Goal: Transaction & Acquisition: Purchase product/service

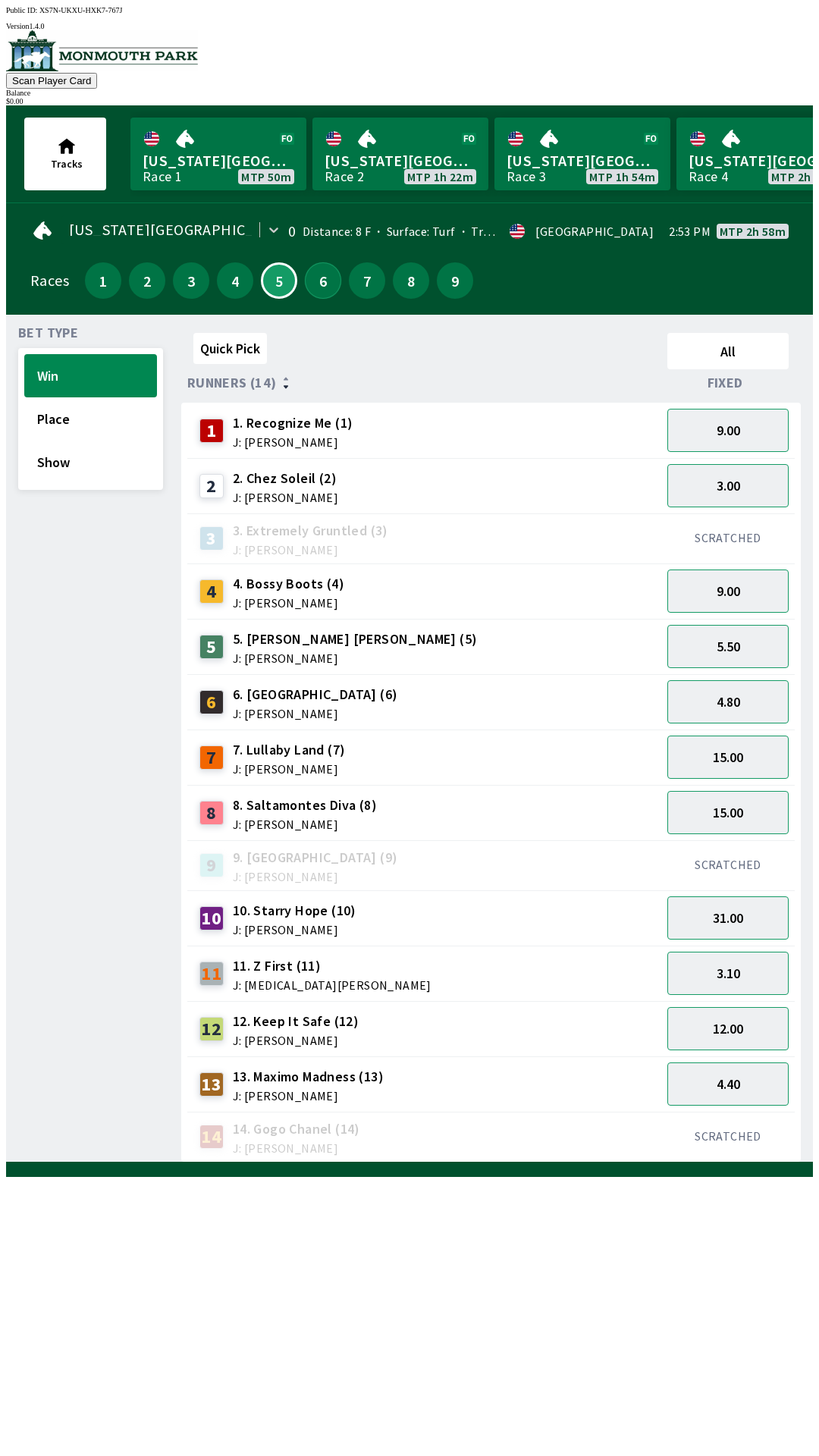
click at [324, 268] on button "6" at bounding box center [323, 281] width 37 height 37
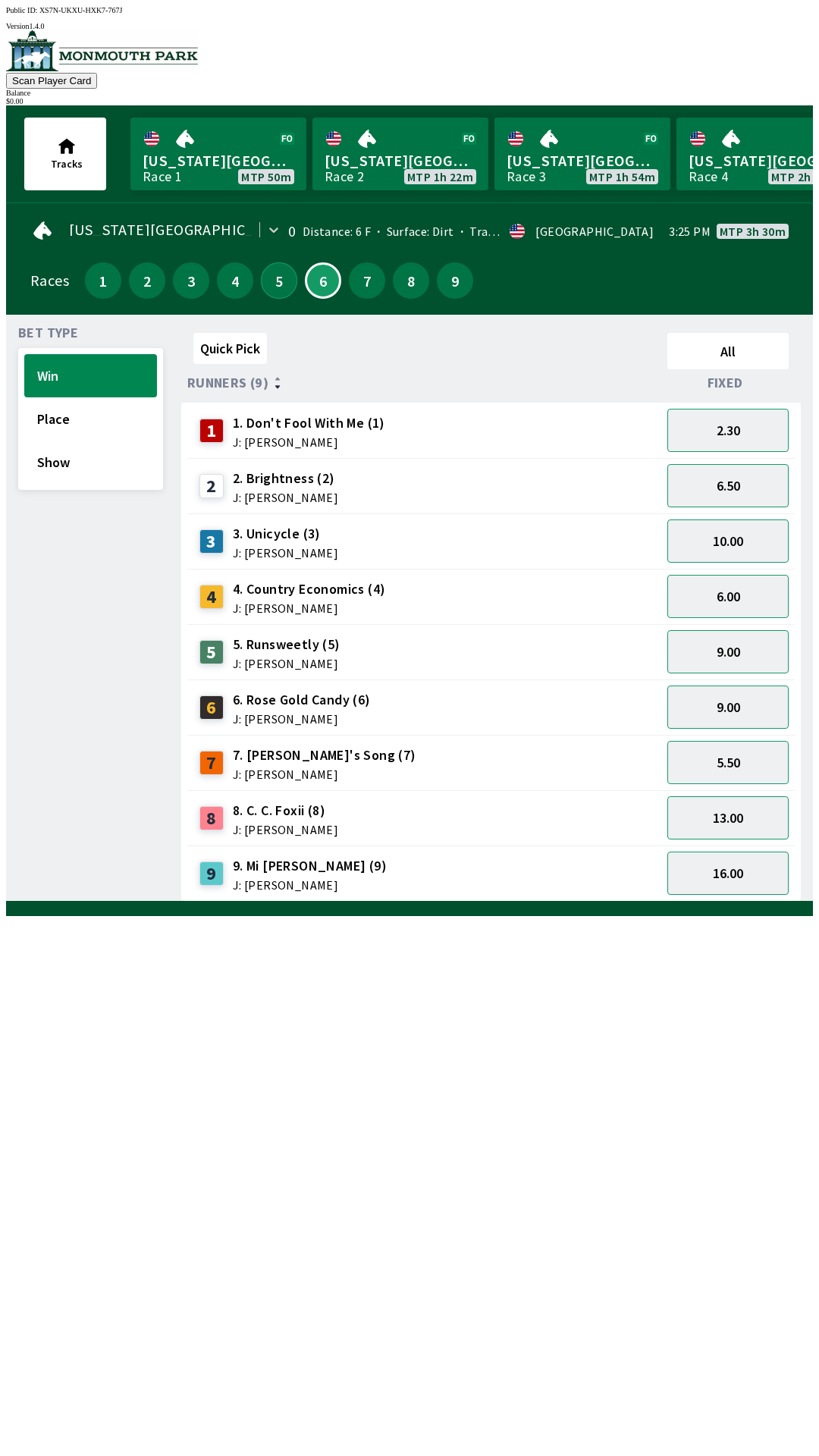
click at [268, 280] on button "5" at bounding box center [279, 281] width 37 height 37
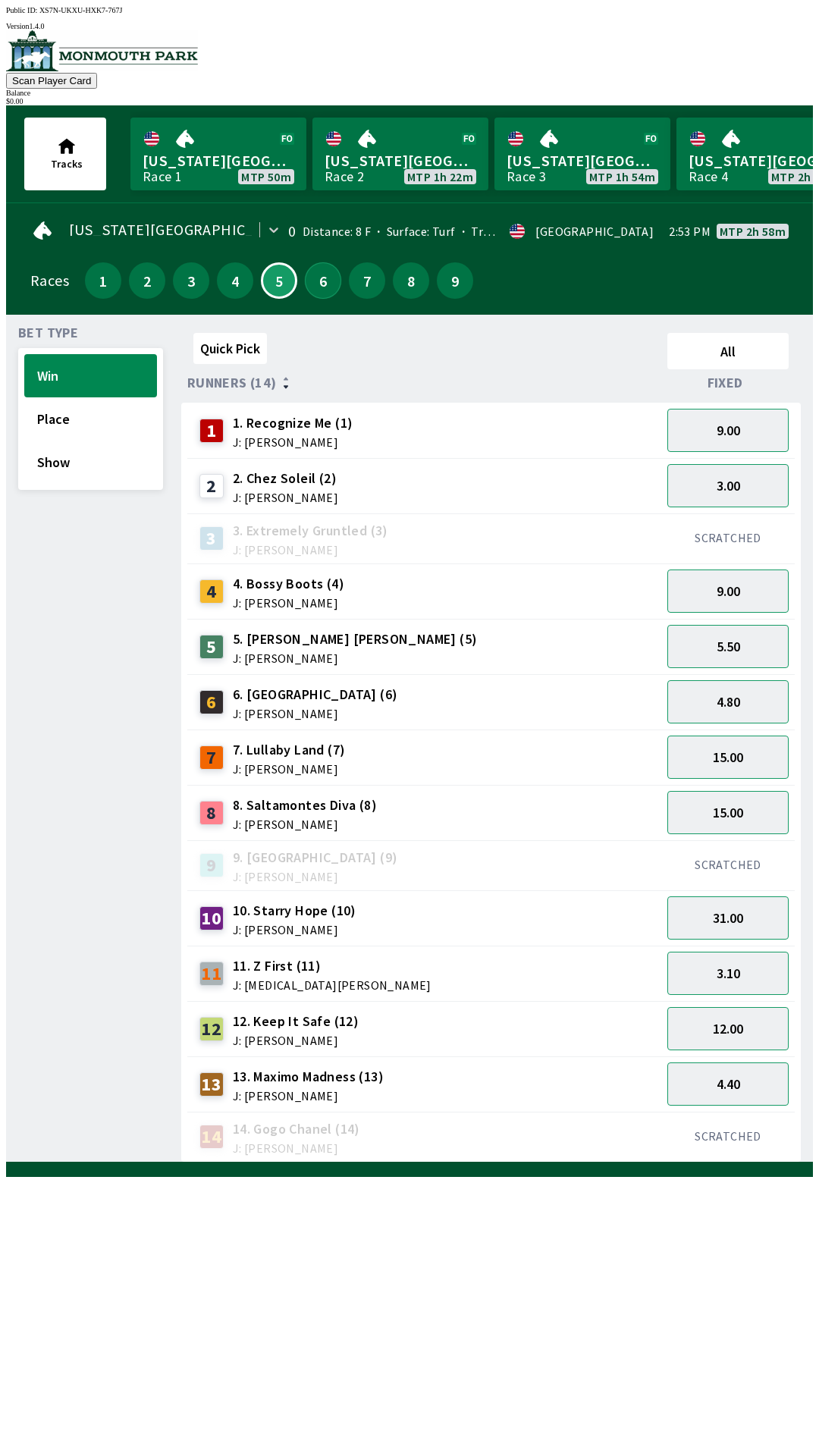
click at [318, 267] on button "6" at bounding box center [323, 281] width 37 height 37
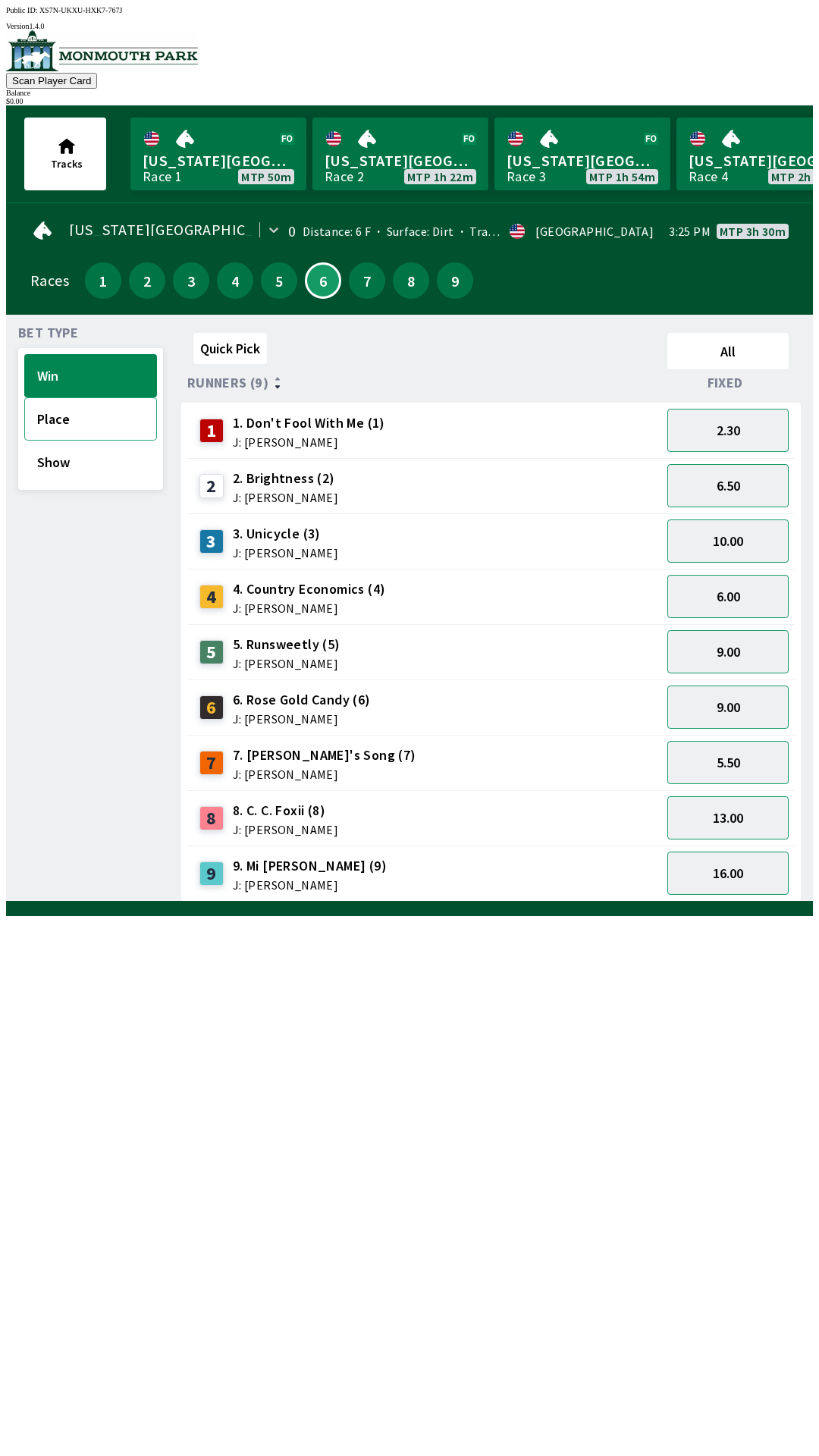
click at [53, 410] on button "Place" at bounding box center [90, 419] width 133 height 43
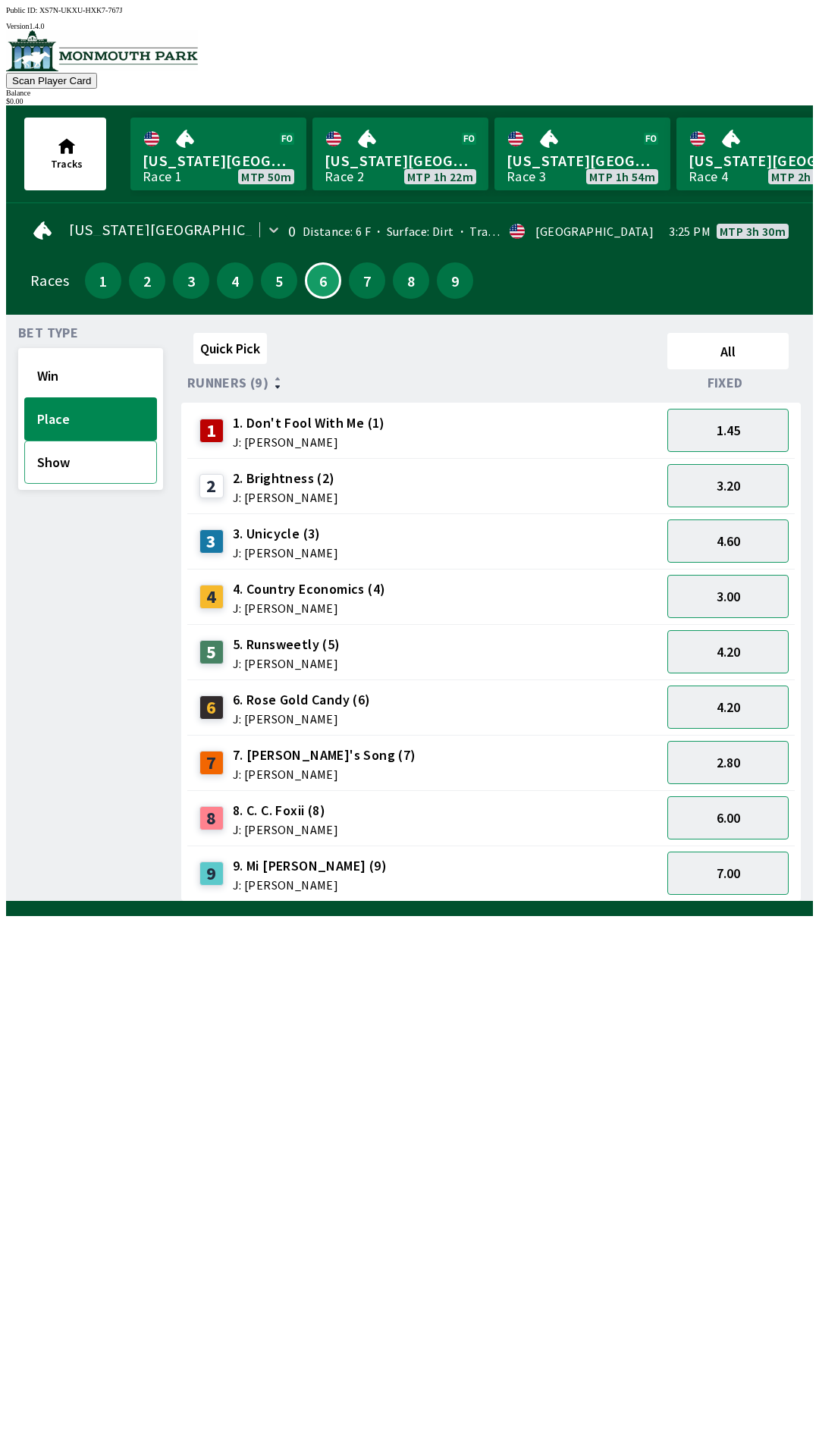
click at [41, 451] on button "Show" at bounding box center [90, 462] width 133 height 43
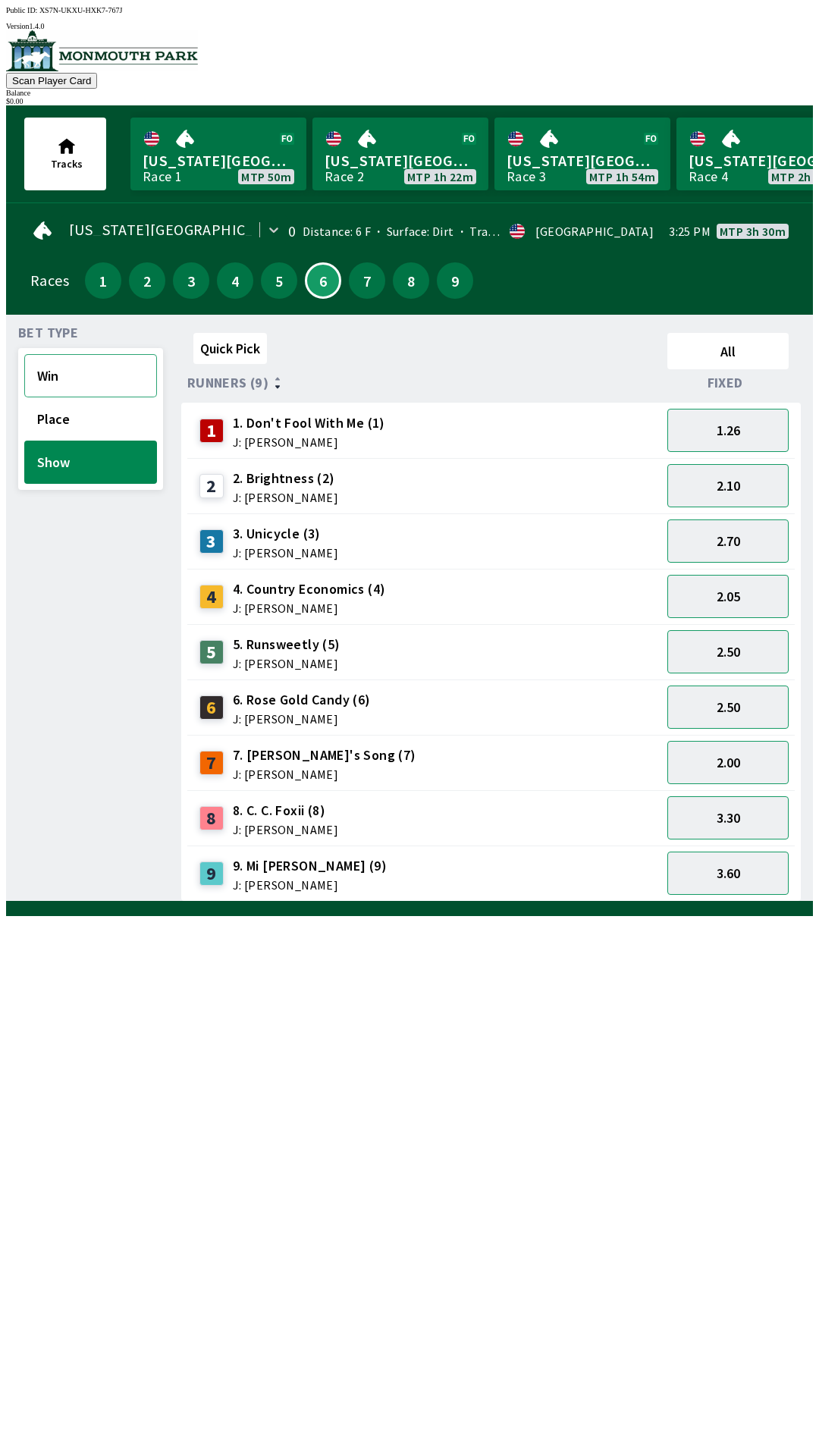
click at [29, 368] on button "Win" at bounding box center [90, 376] width 133 height 43
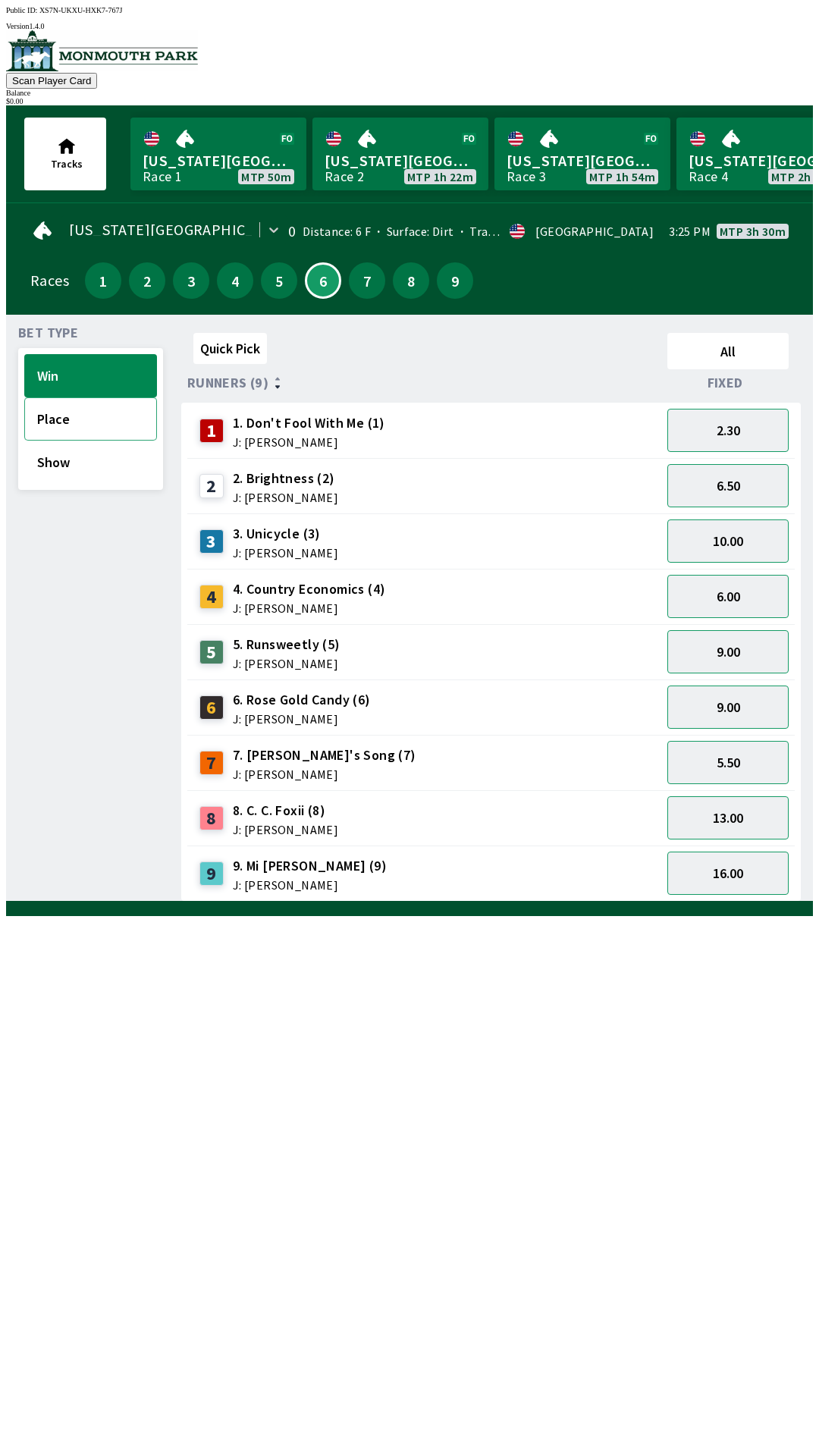
click at [37, 417] on button "Place" at bounding box center [90, 419] width 133 height 43
click at [37, 372] on button "Win" at bounding box center [90, 376] width 133 height 43
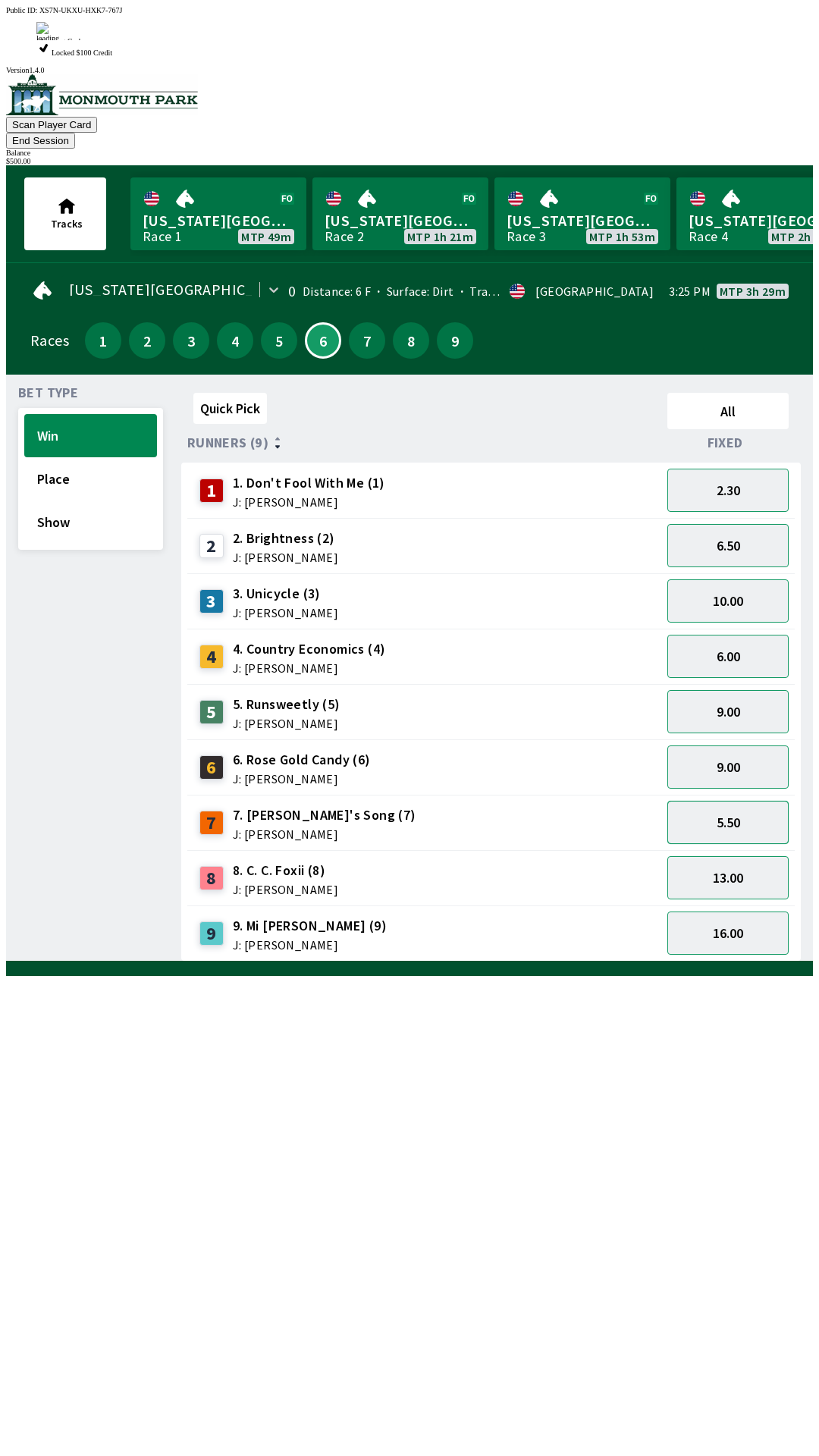
click at [743, 801] on button "5.50" at bounding box center [728, 823] width 121 height 43
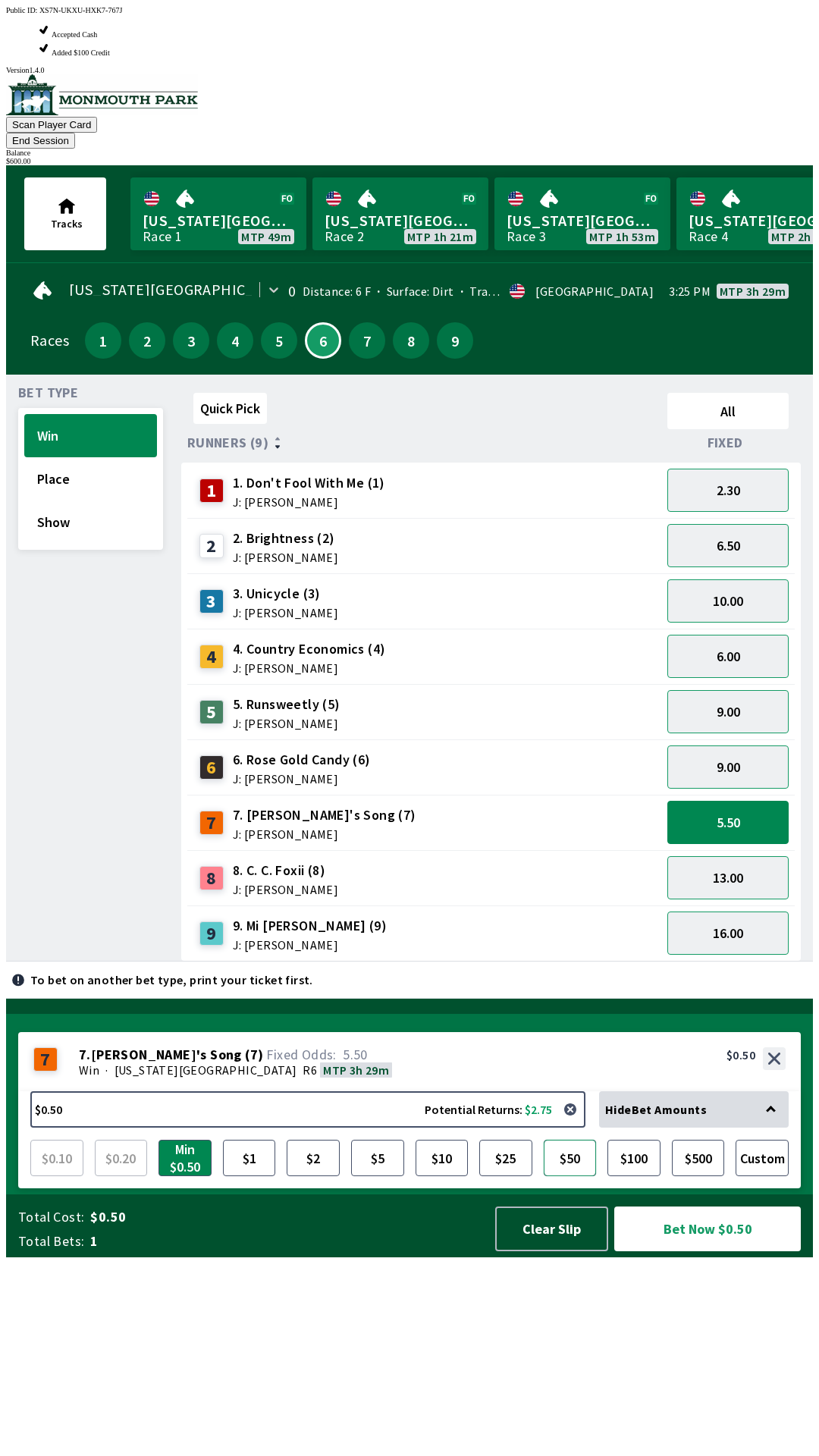
click at [572, 1176] on button "$50" at bounding box center [571, 1158] width 53 height 37
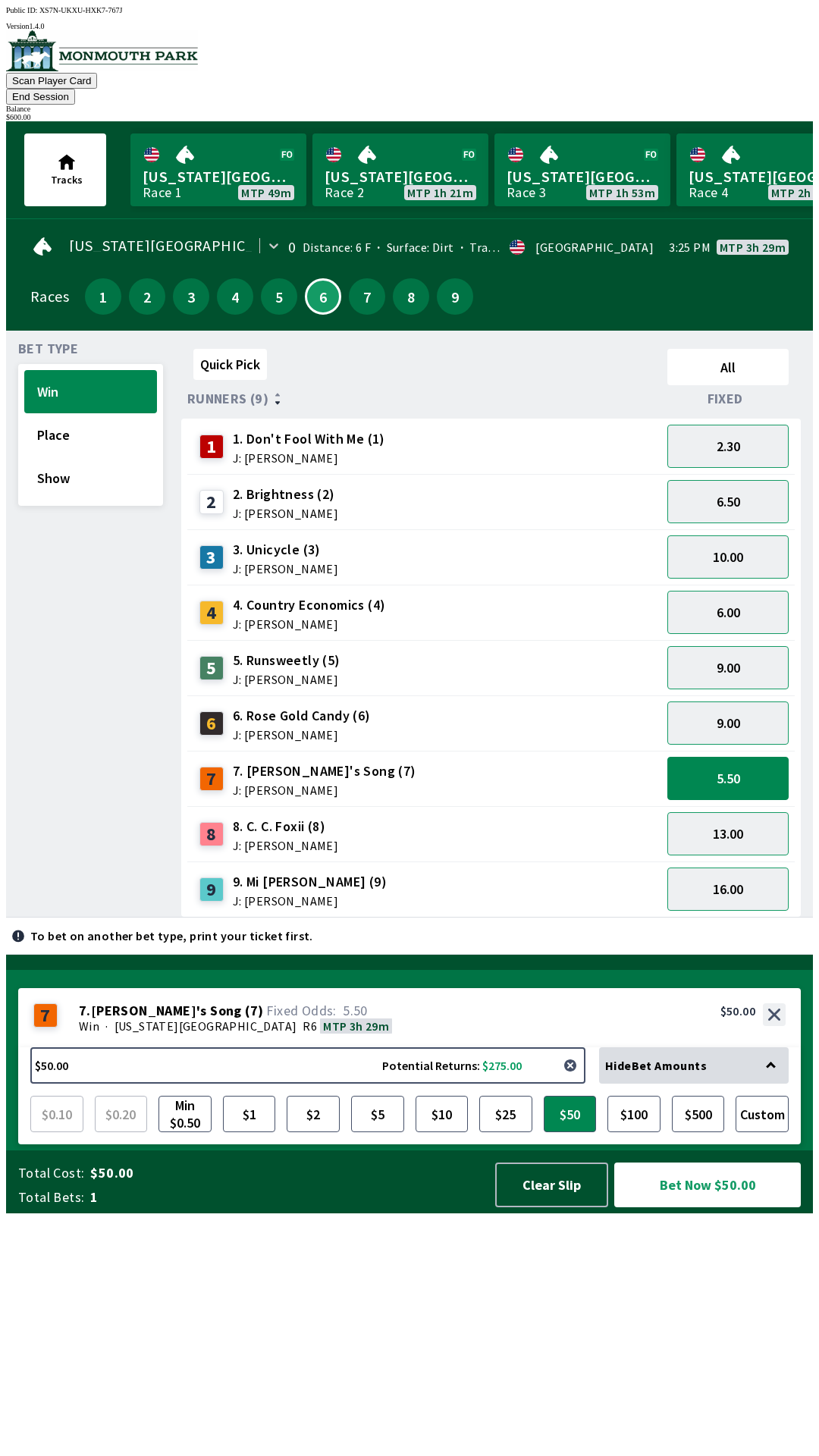
click at [572, 1080] on button "button" at bounding box center [570, 1065] width 30 height 30
click at [577, 1080] on button "button" at bounding box center [570, 1065] width 30 height 30
click at [578, 1080] on button "button" at bounding box center [570, 1065] width 30 height 30
click at [572, 1080] on button "button" at bounding box center [570, 1065] width 30 height 30
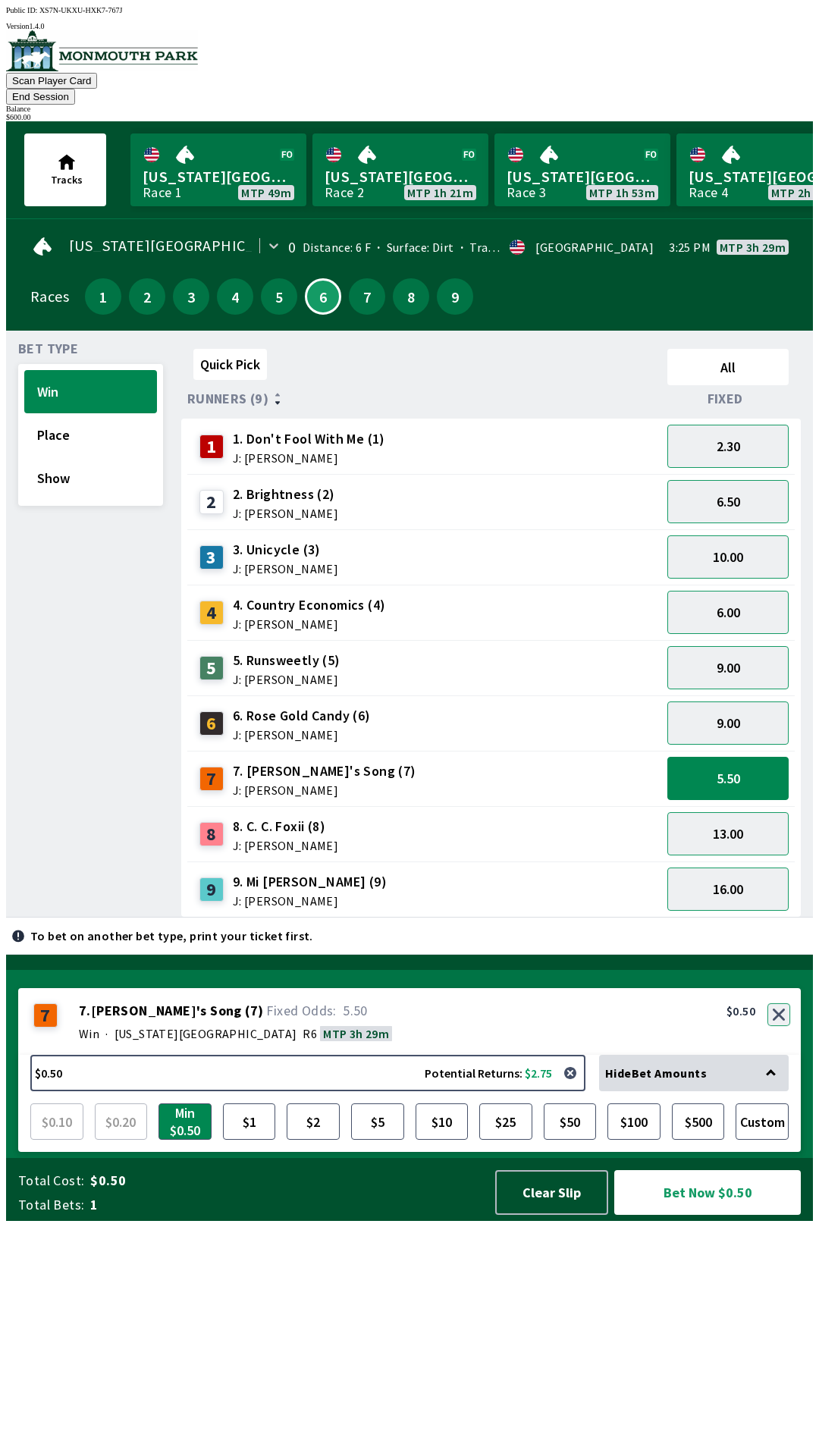
click at [778, 1026] on button "button" at bounding box center [779, 1014] width 23 height 23
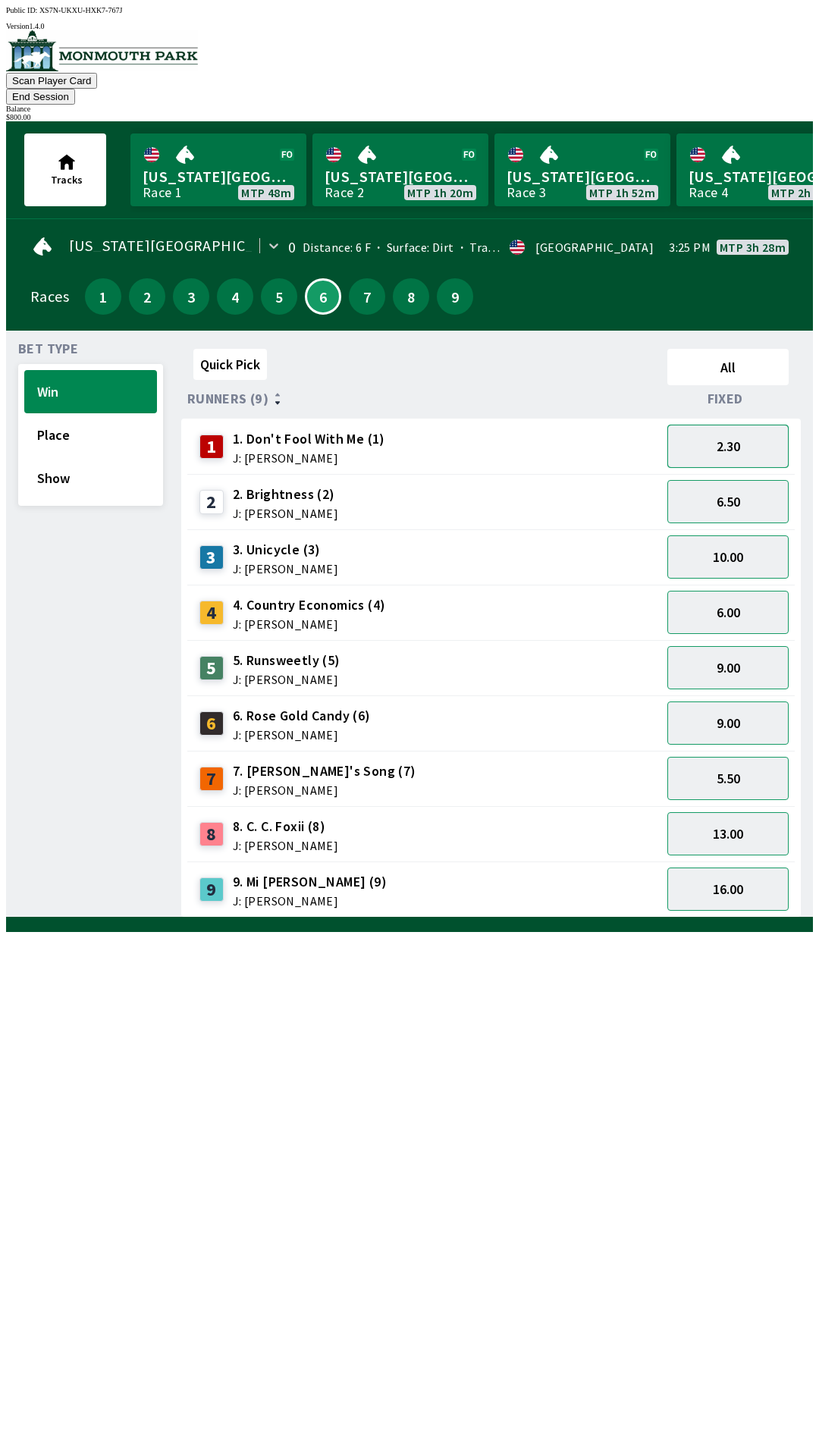
click at [741, 424] on button "2.30" at bounding box center [728, 446] width 121 height 43
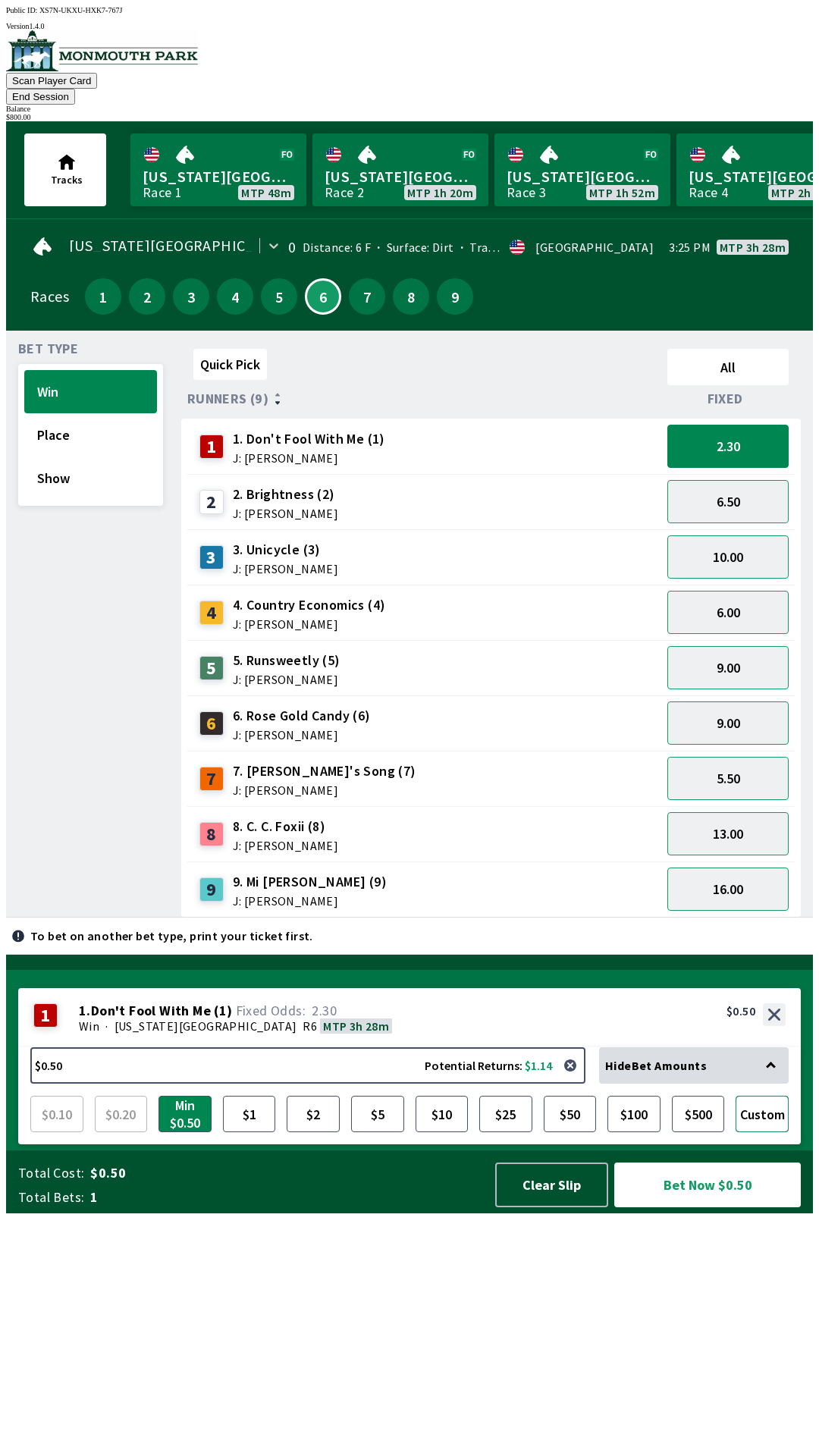
click at [768, 1132] on button "Custom" at bounding box center [762, 1114] width 53 height 37
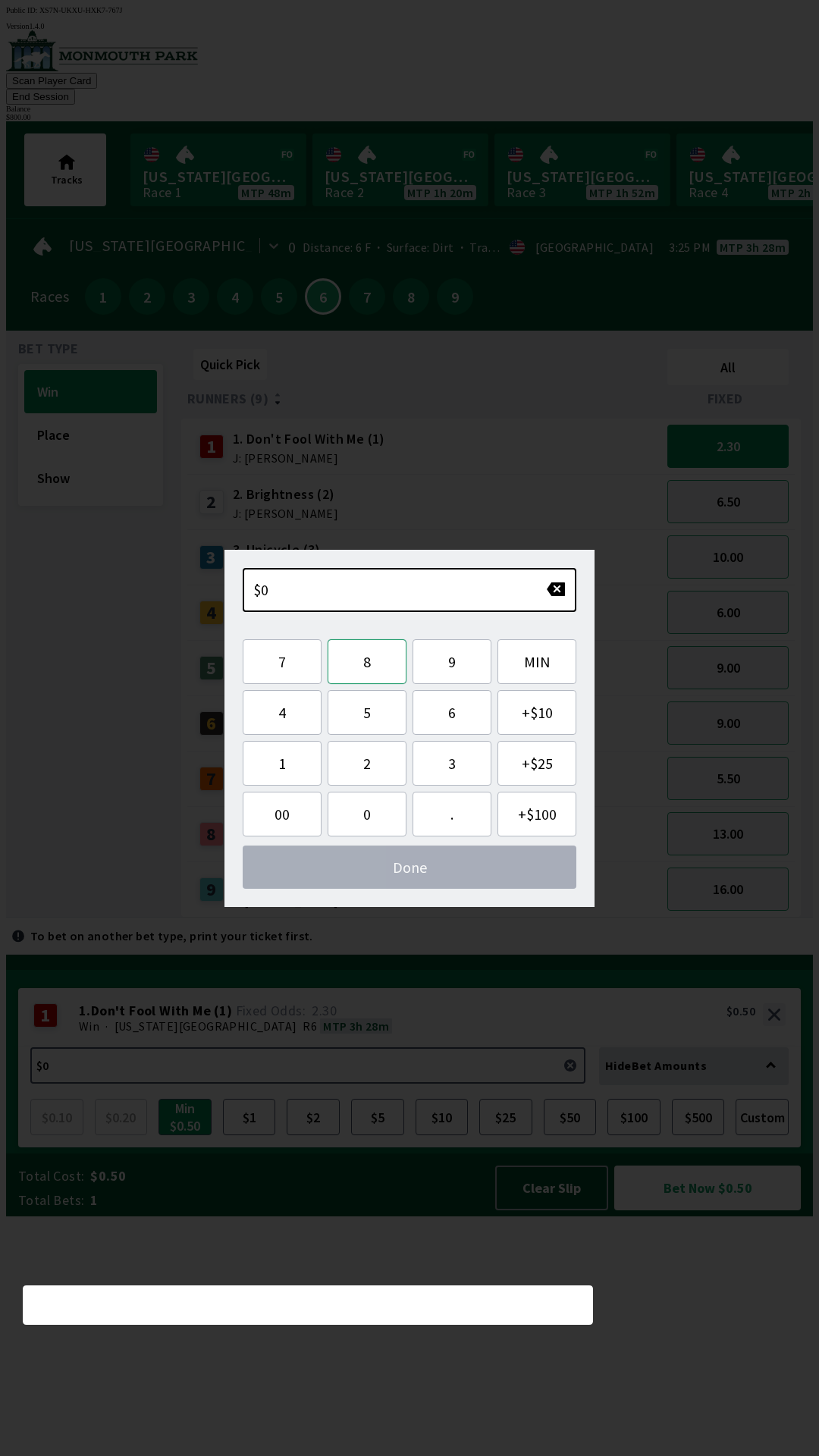
click at [374, 662] on button "8" at bounding box center [367, 662] width 79 height 45
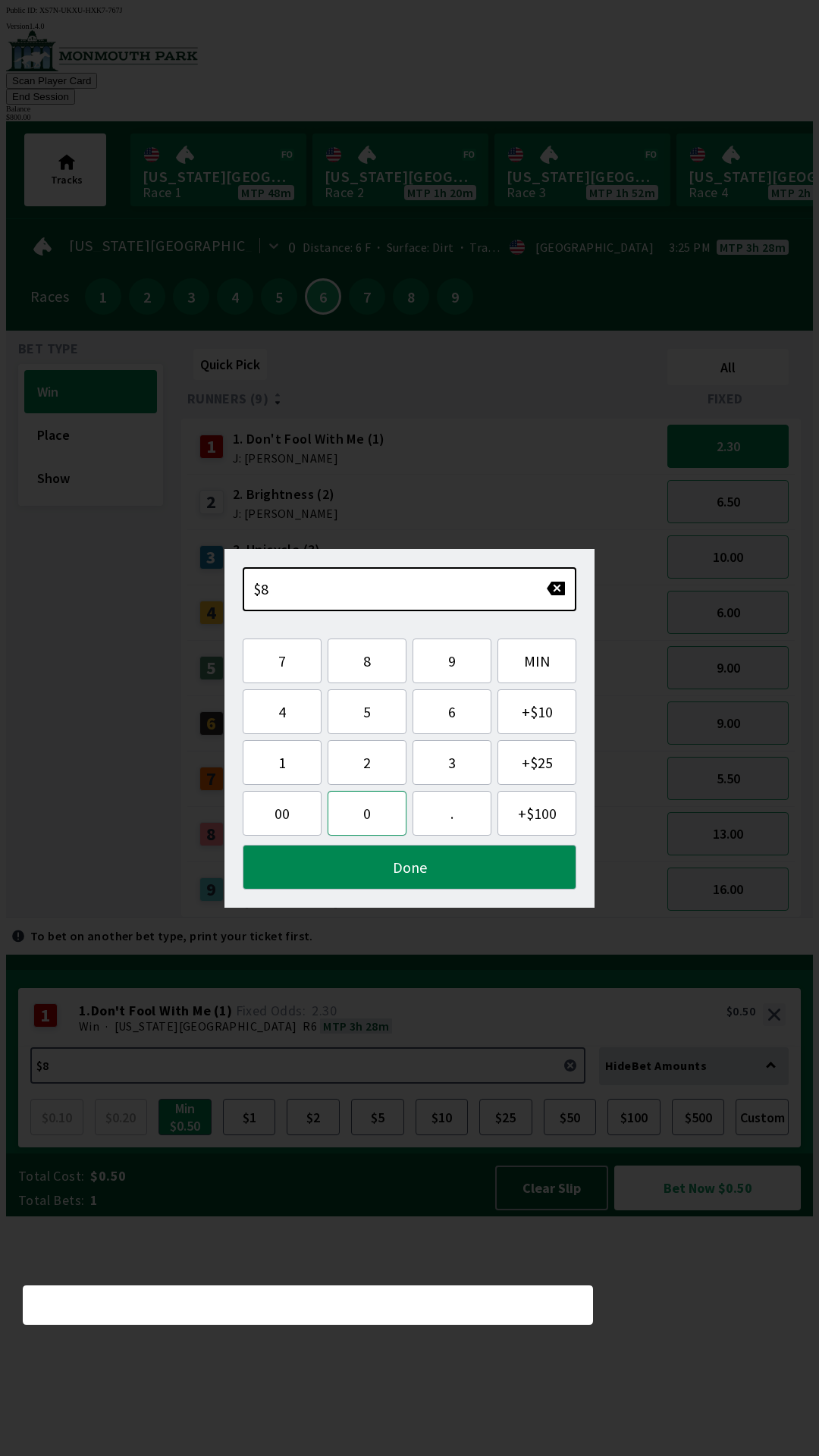
click at [376, 809] on button "0" at bounding box center [367, 814] width 79 height 45
click at [366, 814] on button "0" at bounding box center [367, 814] width 79 height 45
click at [428, 880] on button "Done" at bounding box center [409, 867] width 333 height 45
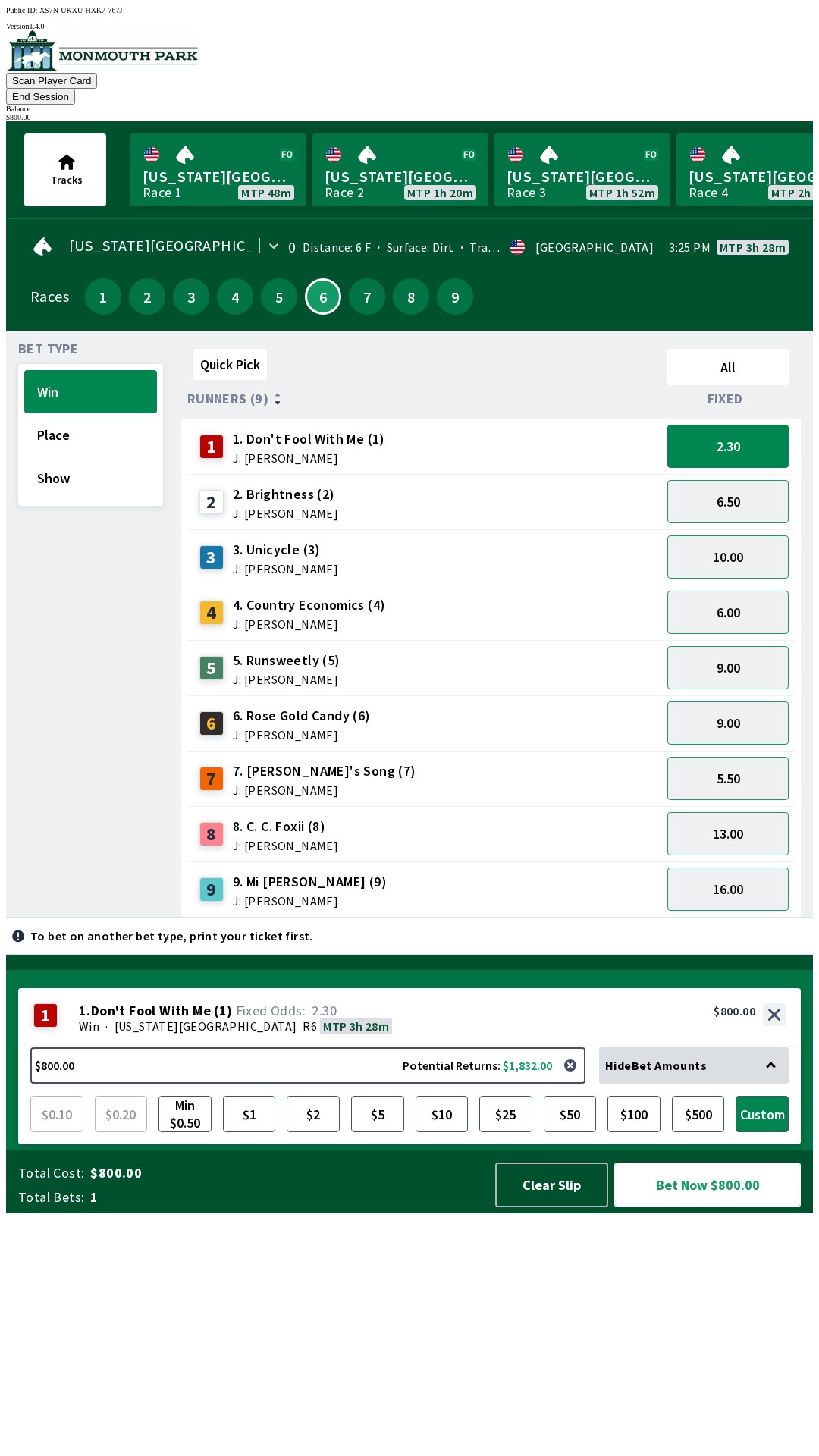
click at [726, 1207] on button "Bet Now $800.00" at bounding box center [707, 1185] width 186 height 45
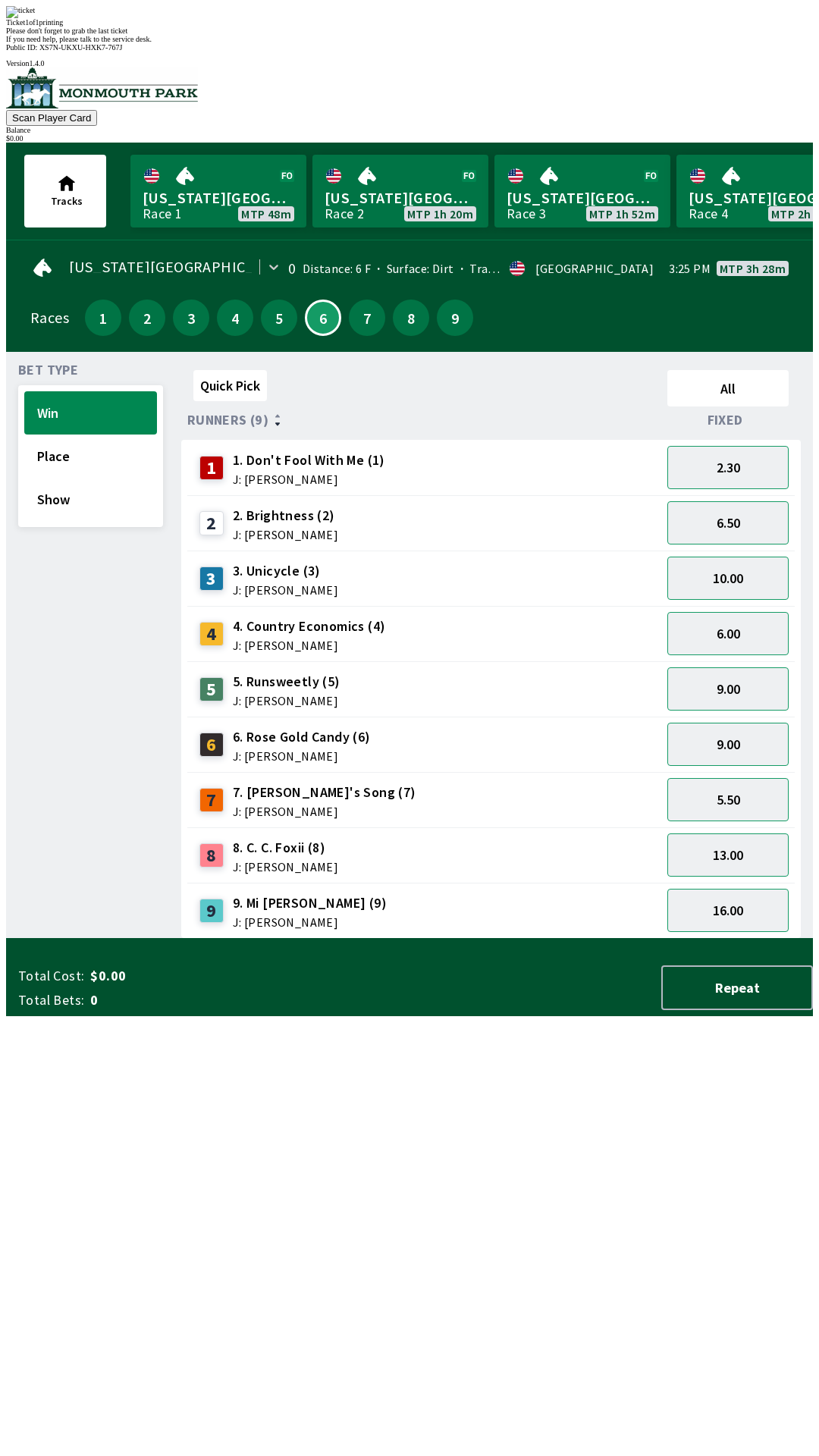
click at [684, 939] on div "Quick Pick All Runners (9) Fixed 1 1. Don't Fool With Me (1) J: [PERSON_NAME] 2…" at bounding box center [497, 652] width 632 height 575
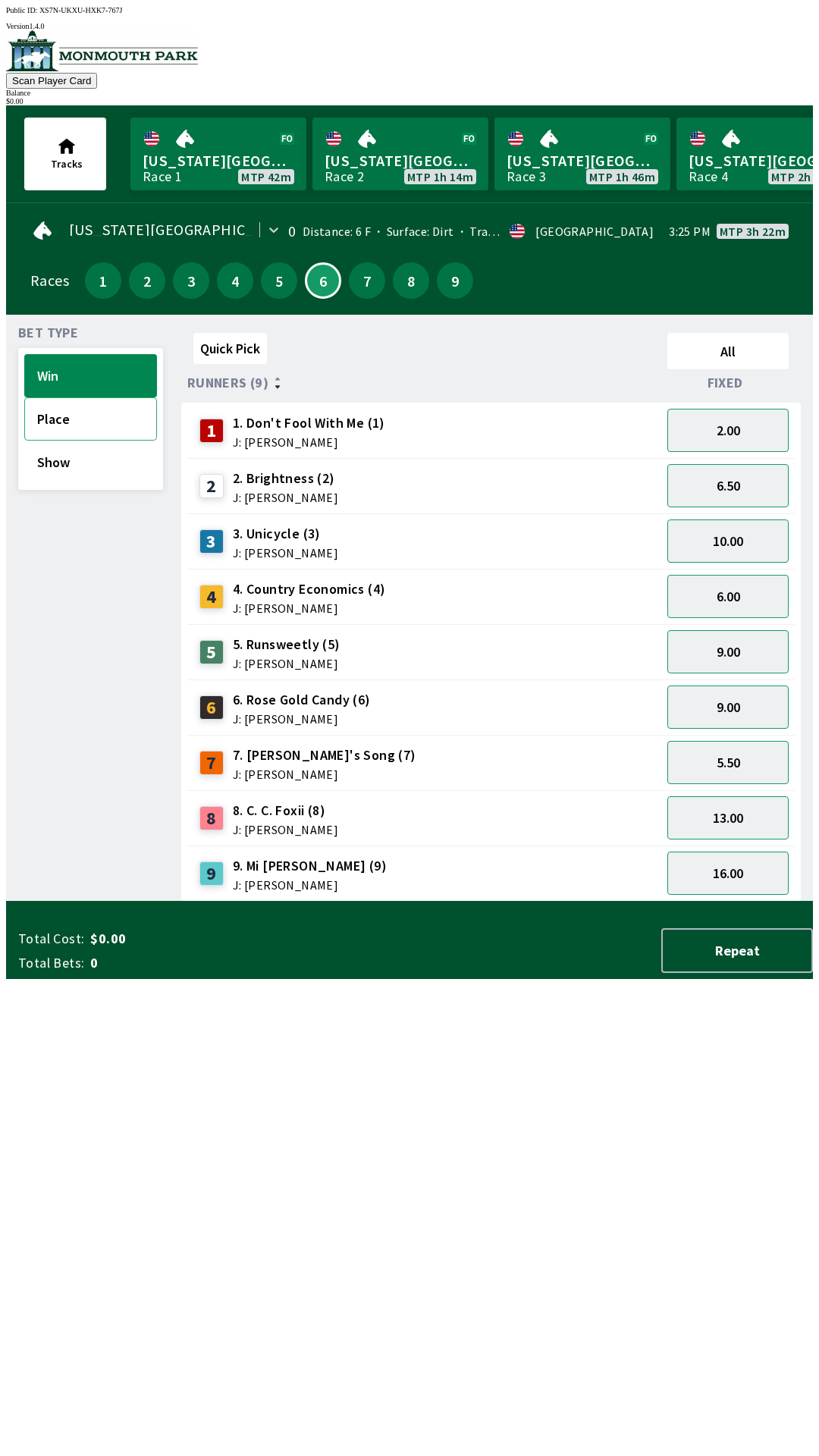
click at [100, 408] on button "Place" at bounding box center [90, 419] width 133 height 43
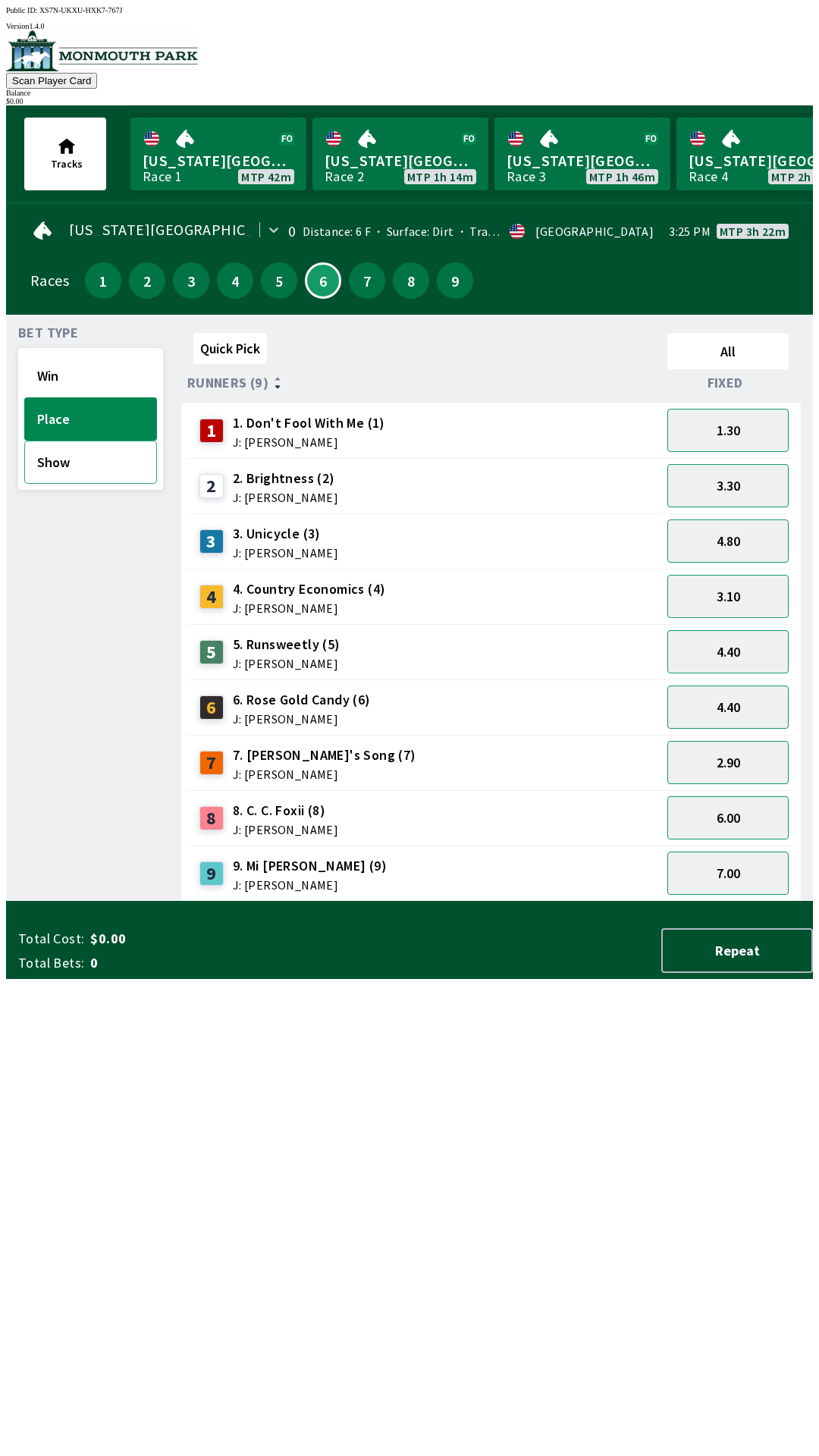
click at [86, 466] on button "Show" at bounding box center [90, 462] width 133 height 43
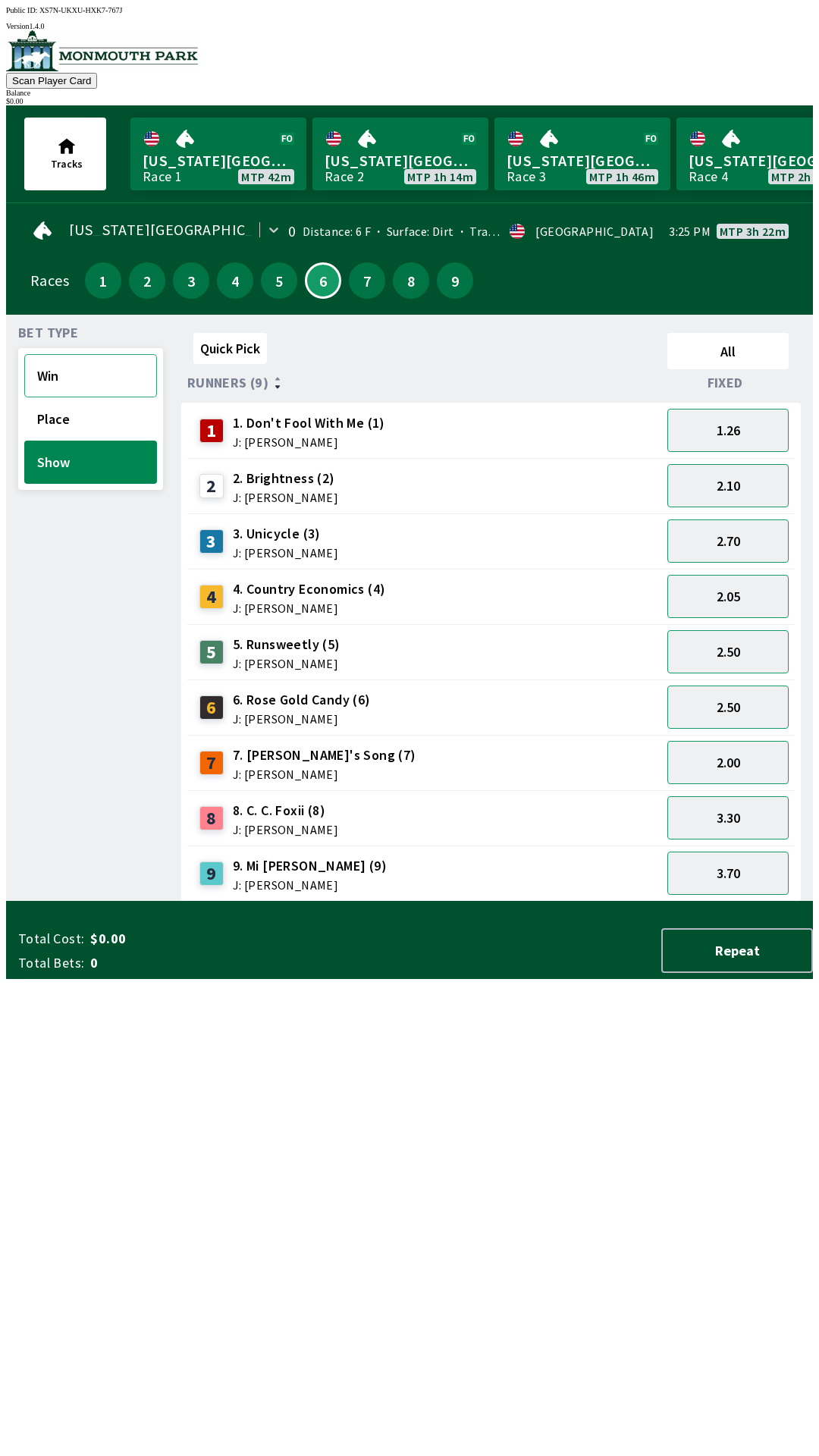
click at [94, 367] on button "Win" at bounding box center [90, 376] width 133 height 43
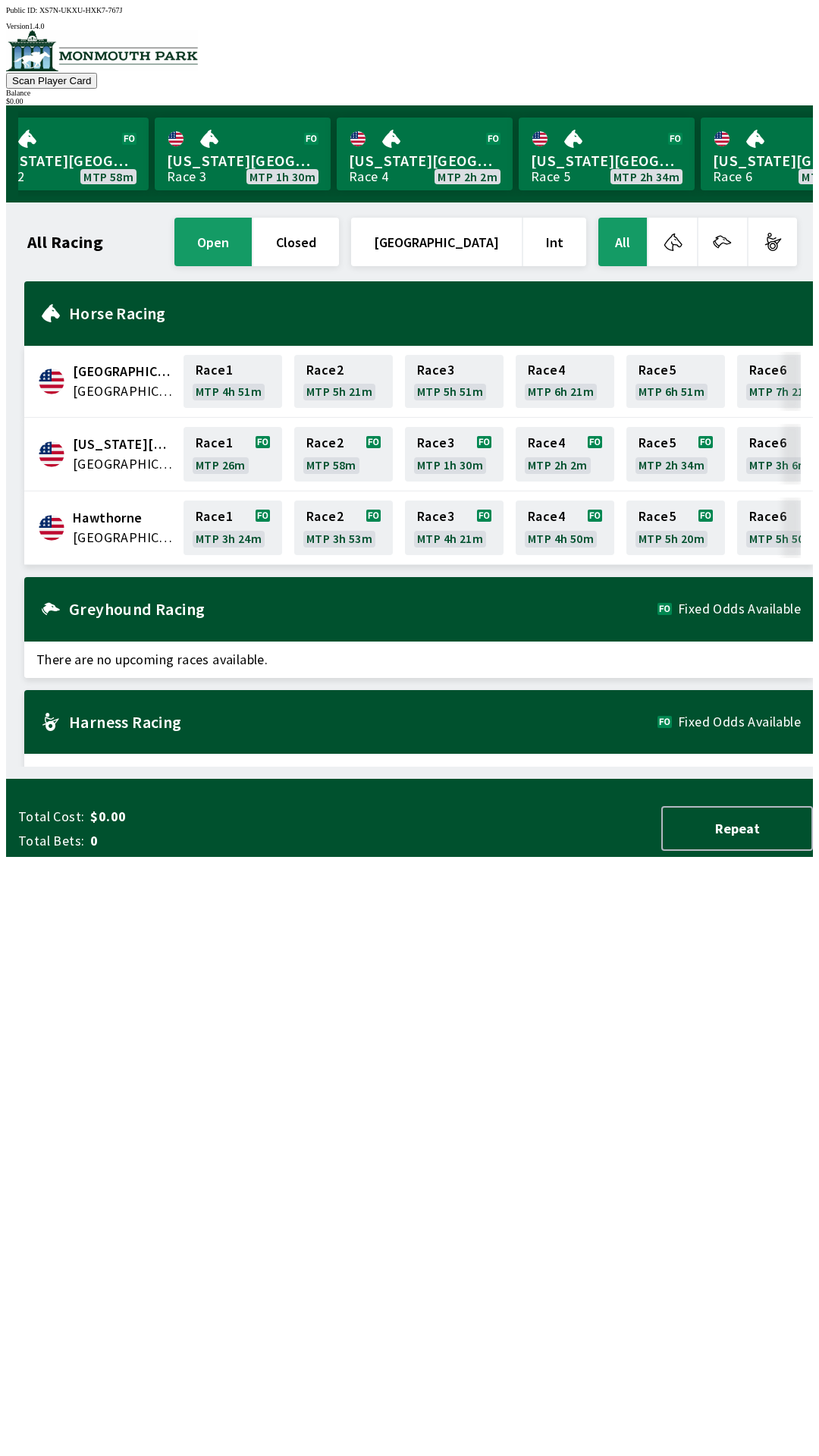
scroll to position [0, 252]
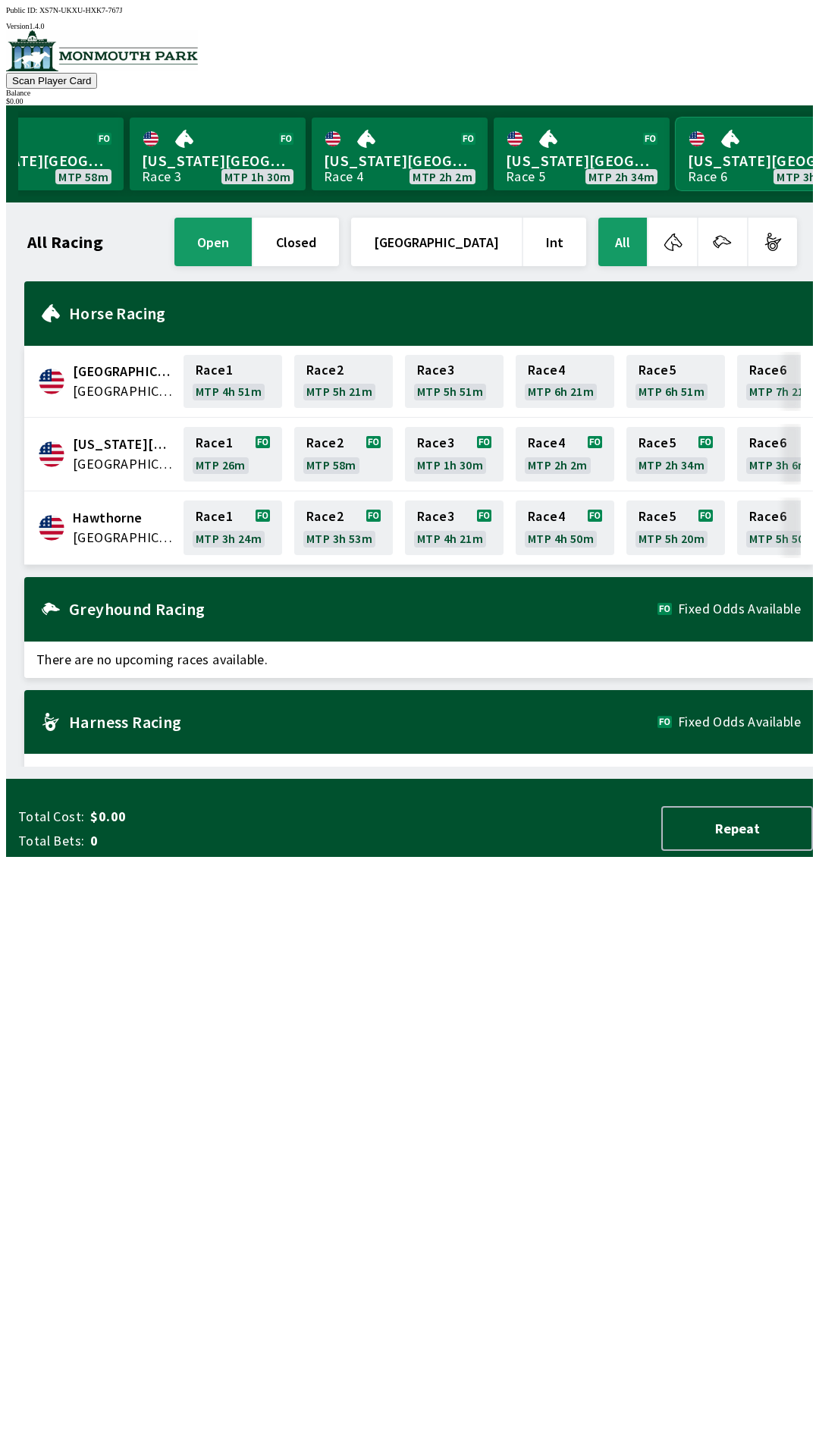
click at [728, 144] on link "[US_STATE] Park Race 6 MTP 3h 6m" at bounding box center [764, 154] width 176 height 73
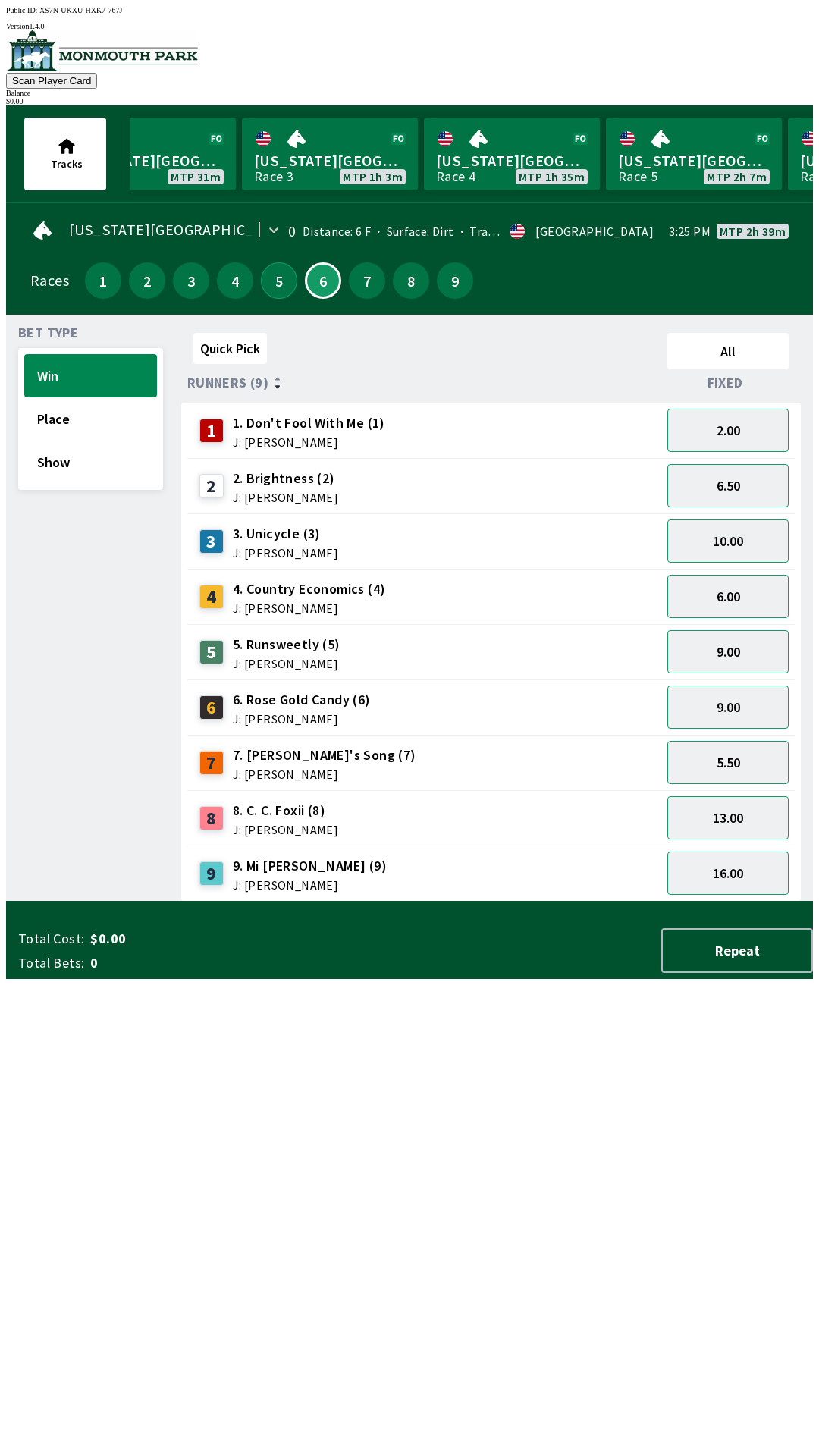
click at [284, 279] on button "5" at bounding box center [279, 281] width 37 height 37
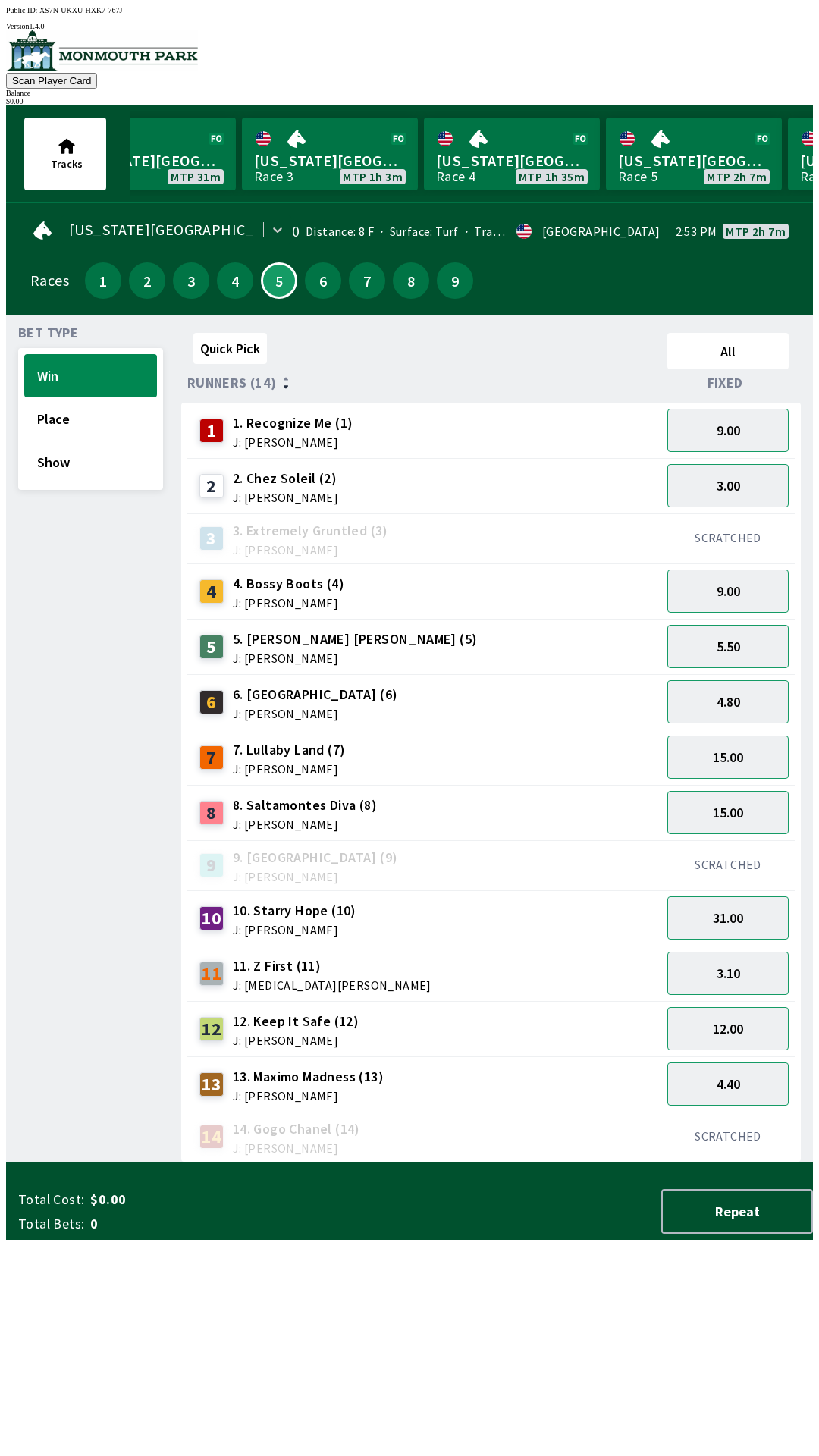
click at [267, 315] on div "Bet Type Win Place Show Quick Pick All Runners (14) Fixed 1 1. Recognize Me (1)…" at bounding box center [415, 738] width 795 height 848
click at [232, 269] on button "4" at bounding box center [236, 281] width 37 height 37
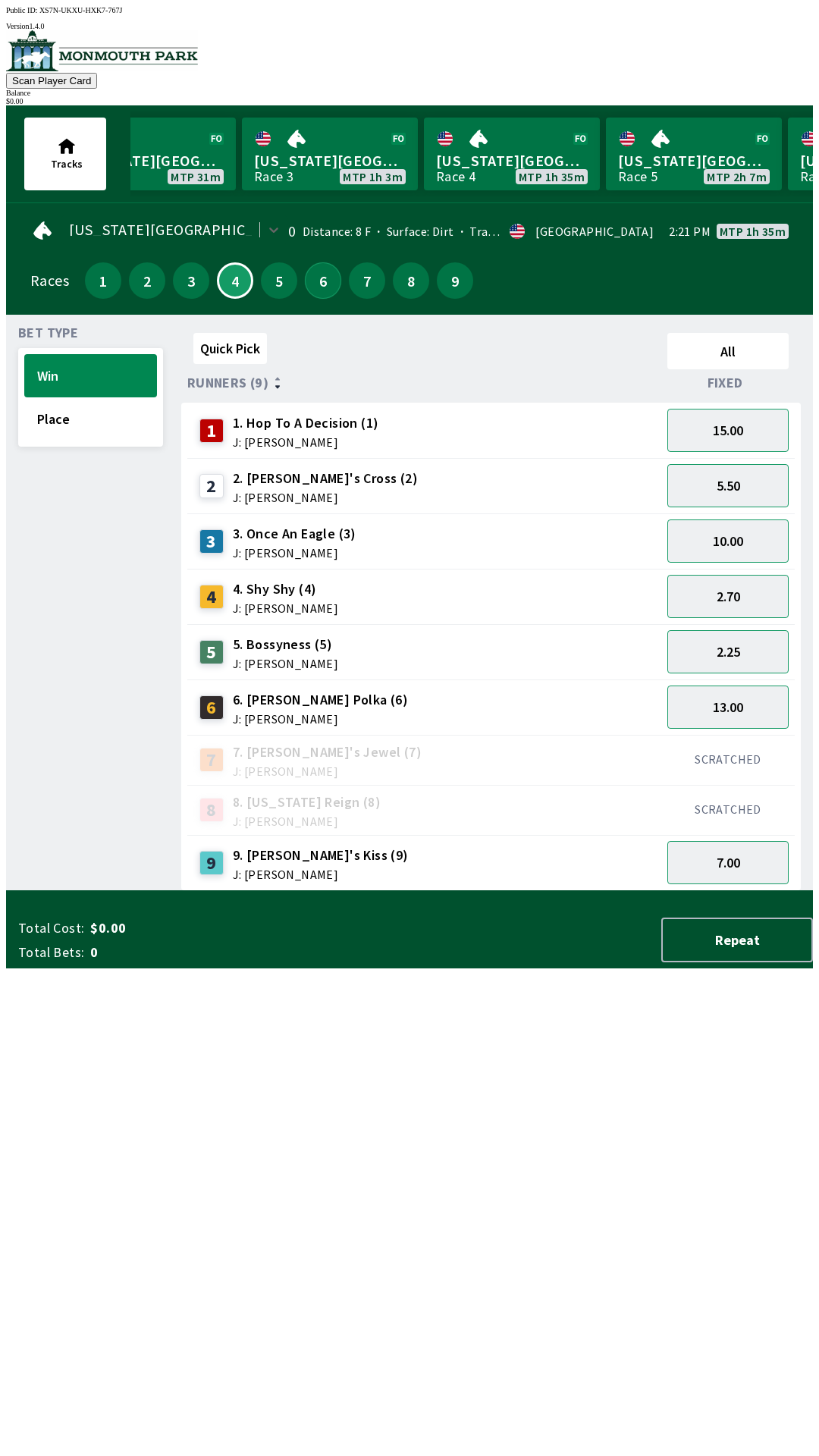
click at [319, 274] on button "6" at bounding box center [323, 281] width 37 height 37
